Goal: Task Accomplishment & Management: Manage account settings

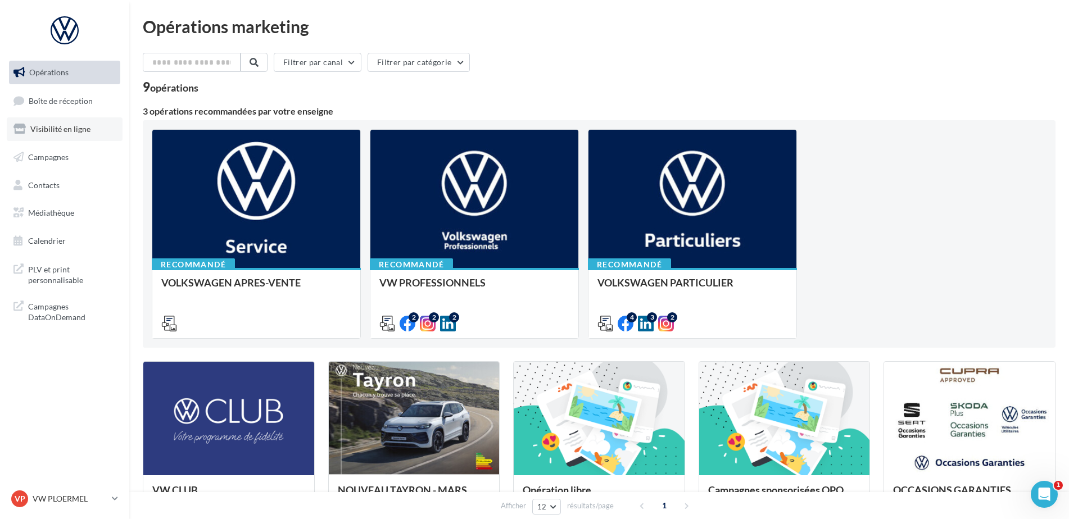
click at [67, 129] on span "Visibilité en ligne" at bounding box center [60, 129] width 60 height 10
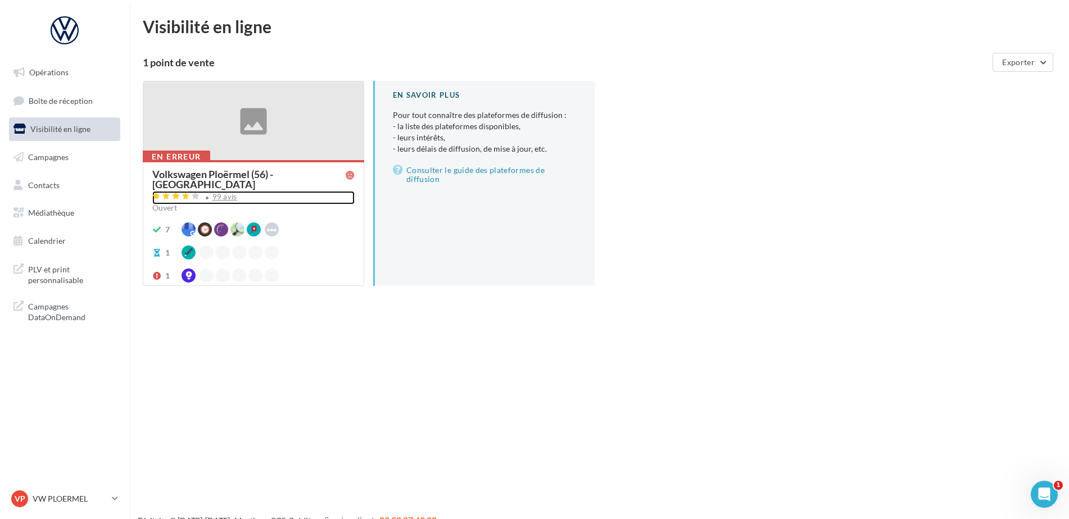
click at [227, 193] on div "99 avis" at bounding box center [224, 196] width 25 height 7
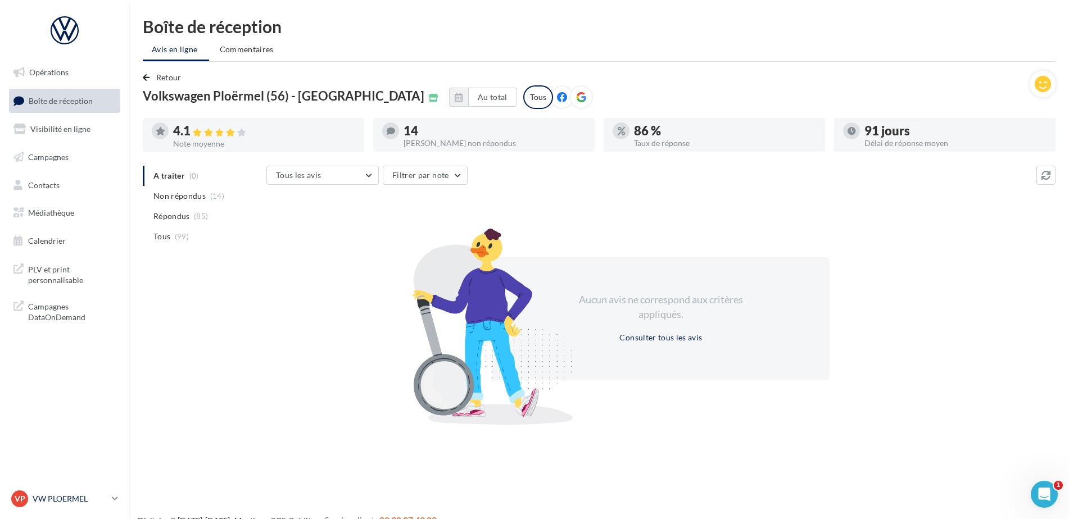
click at [88, 497] on p "VW PLOERMEL" at bounding box center [70, 499] width 75 height 11
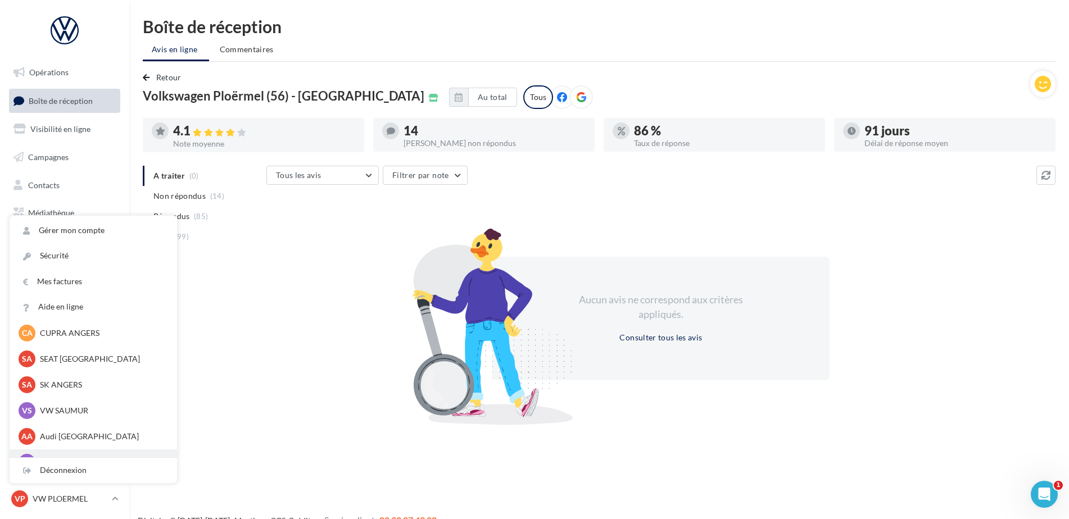
scroll to position [103, 0]
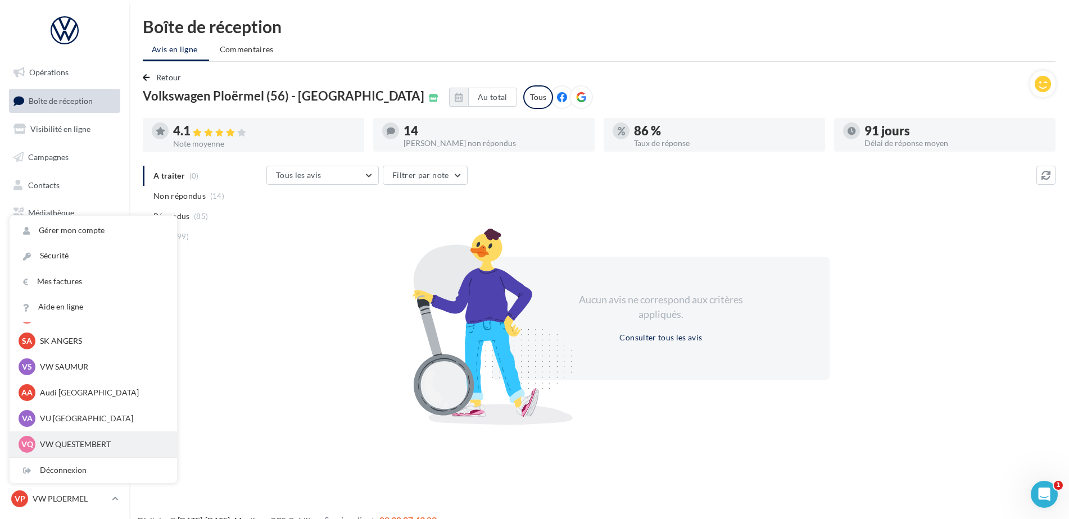
click at [73, 442] on p "VW QUESTEMBERT" at bounding box center [102, 444] width 124 height 11
